Goal: Find contact information: Find contact information

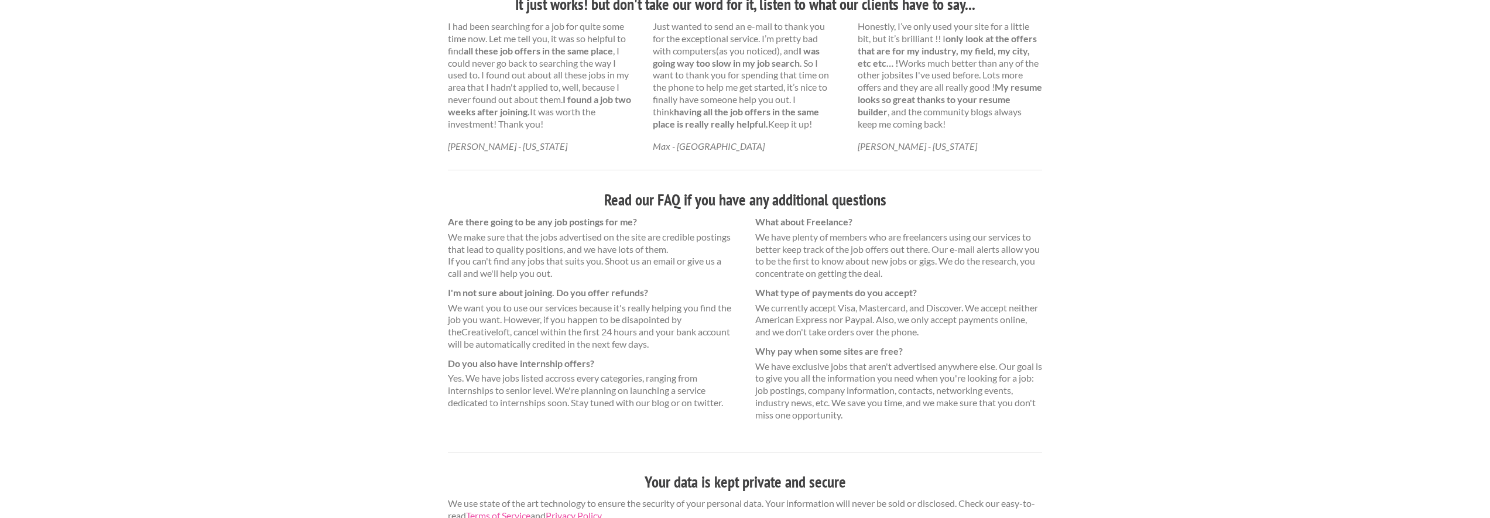
scroll to position [690, 0]
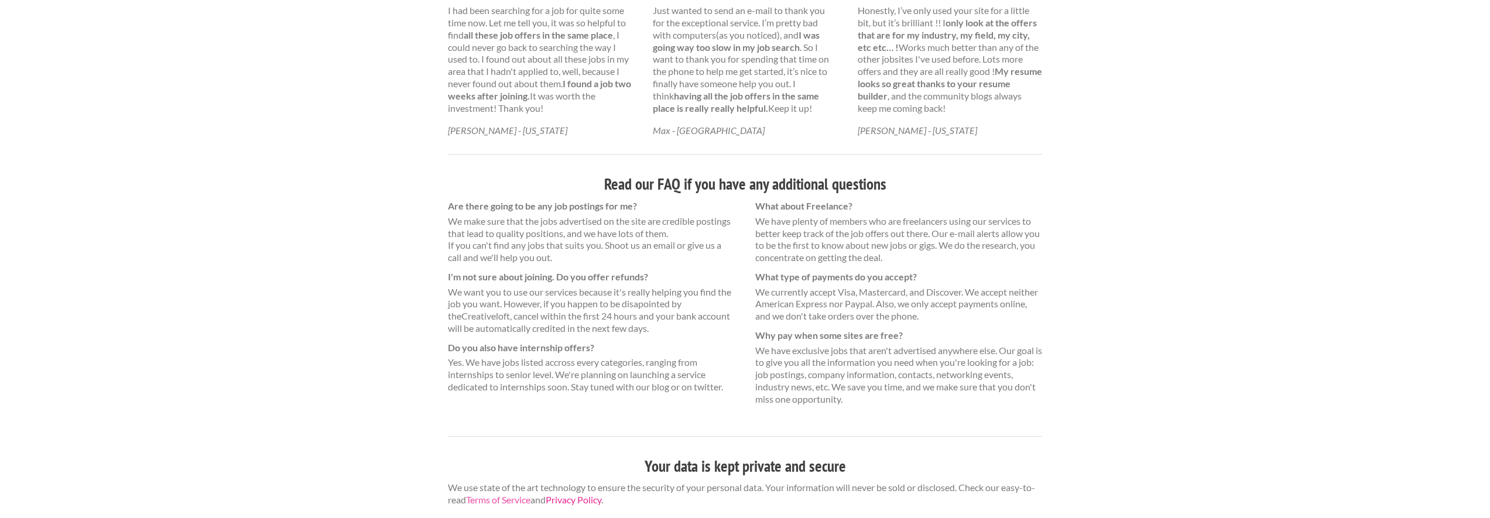
click at [592, 499] on link "Privacy Policy" at bounding box center [574, 499] width 56 height 11
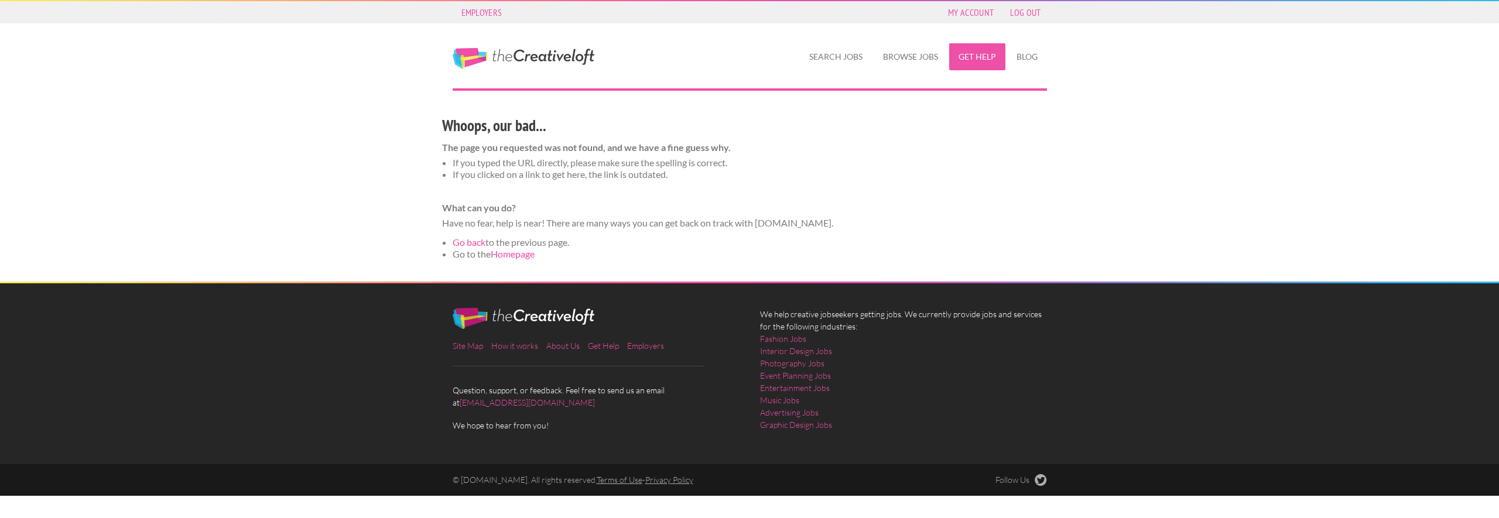
click at [966, 55] on link "Get Help" at bounding box center [977, 56] width 56 height 27
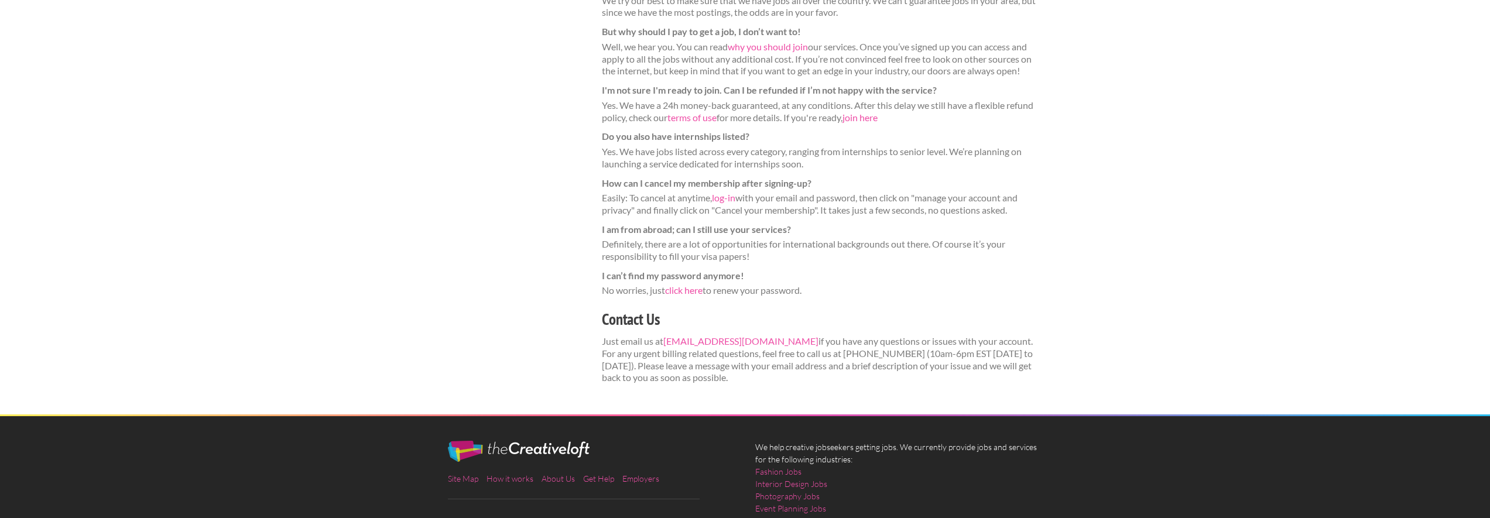
scroll to position [351, 0]
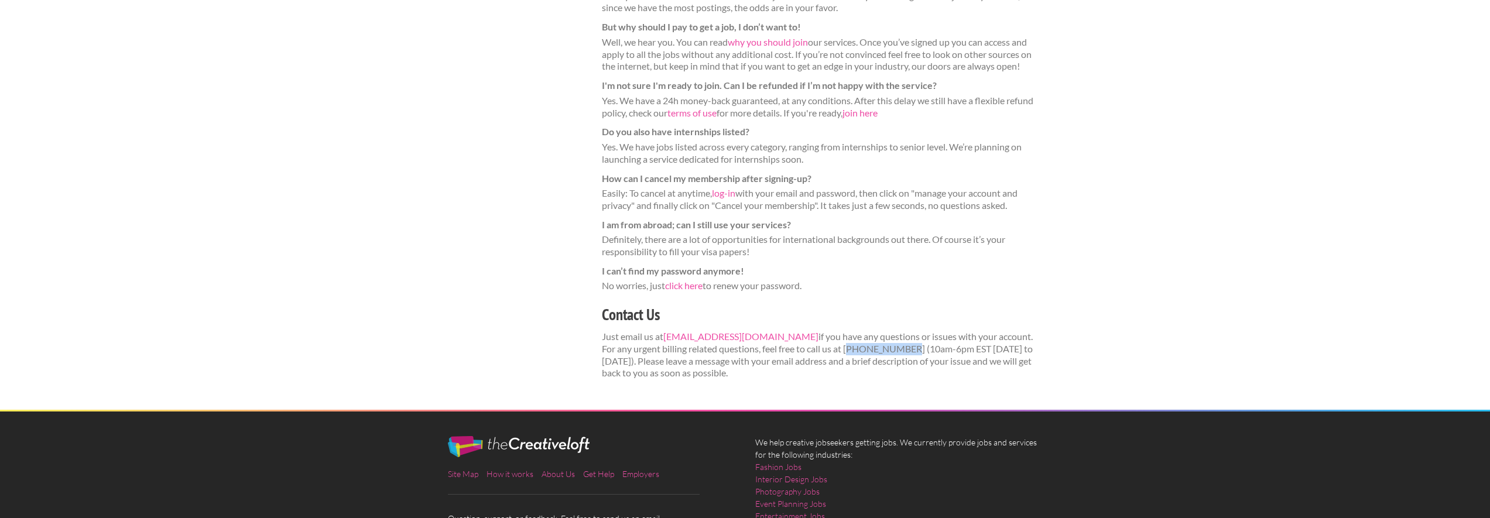
drag, startPoint x: 872, startPoint y: 350, endPoint x: 817, endPoint y: 351, distance: 55.0
click at [817, 351] on p "Just email us at [EMAIL_ADDRESS][DOMAIN_NAME] if you have any questions or issu…" at bounding box center [822, 355] width 441 height 49
copy p "646 484 9297"
